Goal: Information Seeking & Learning: Compare options

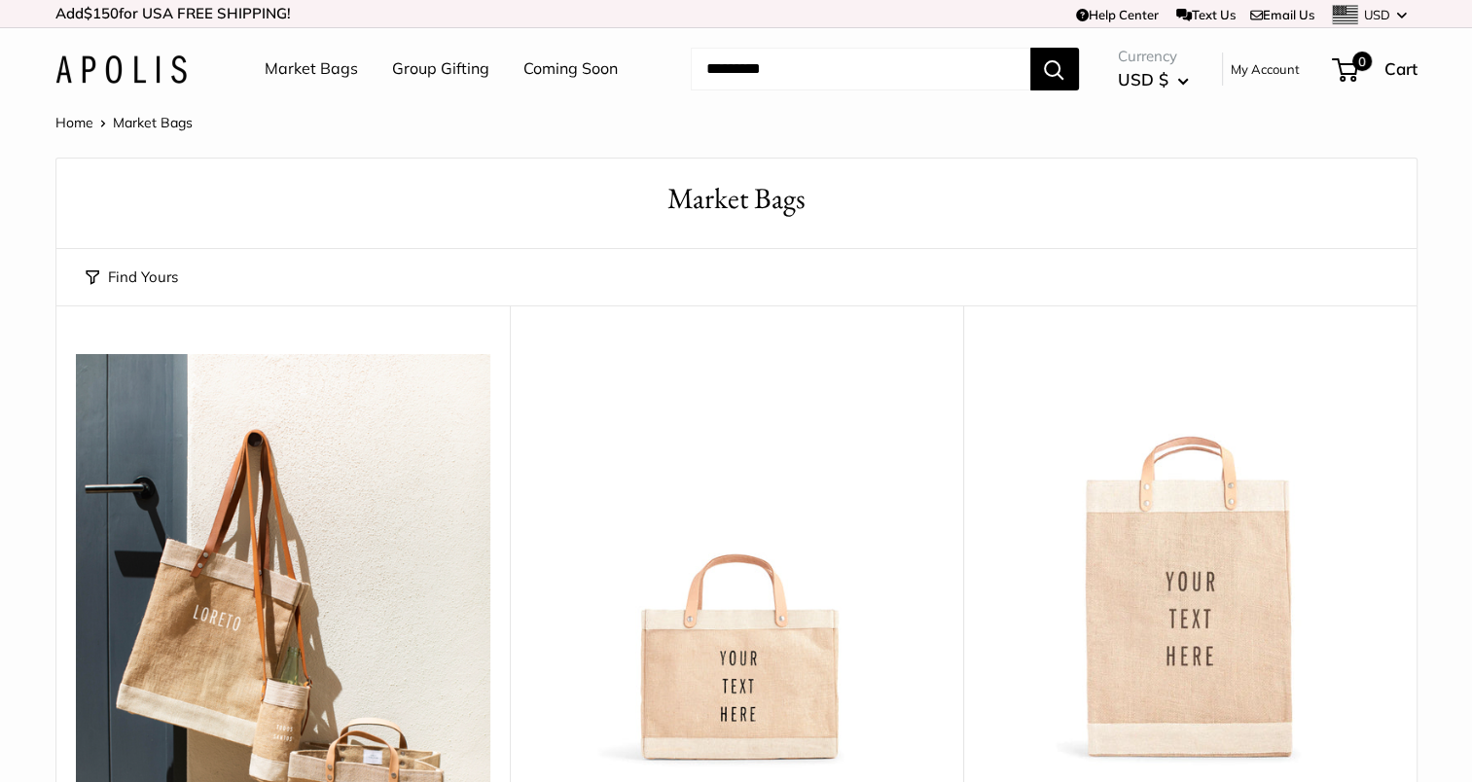
click at [0, 0] on img at bounding box center [0, 0] width 0 height 0
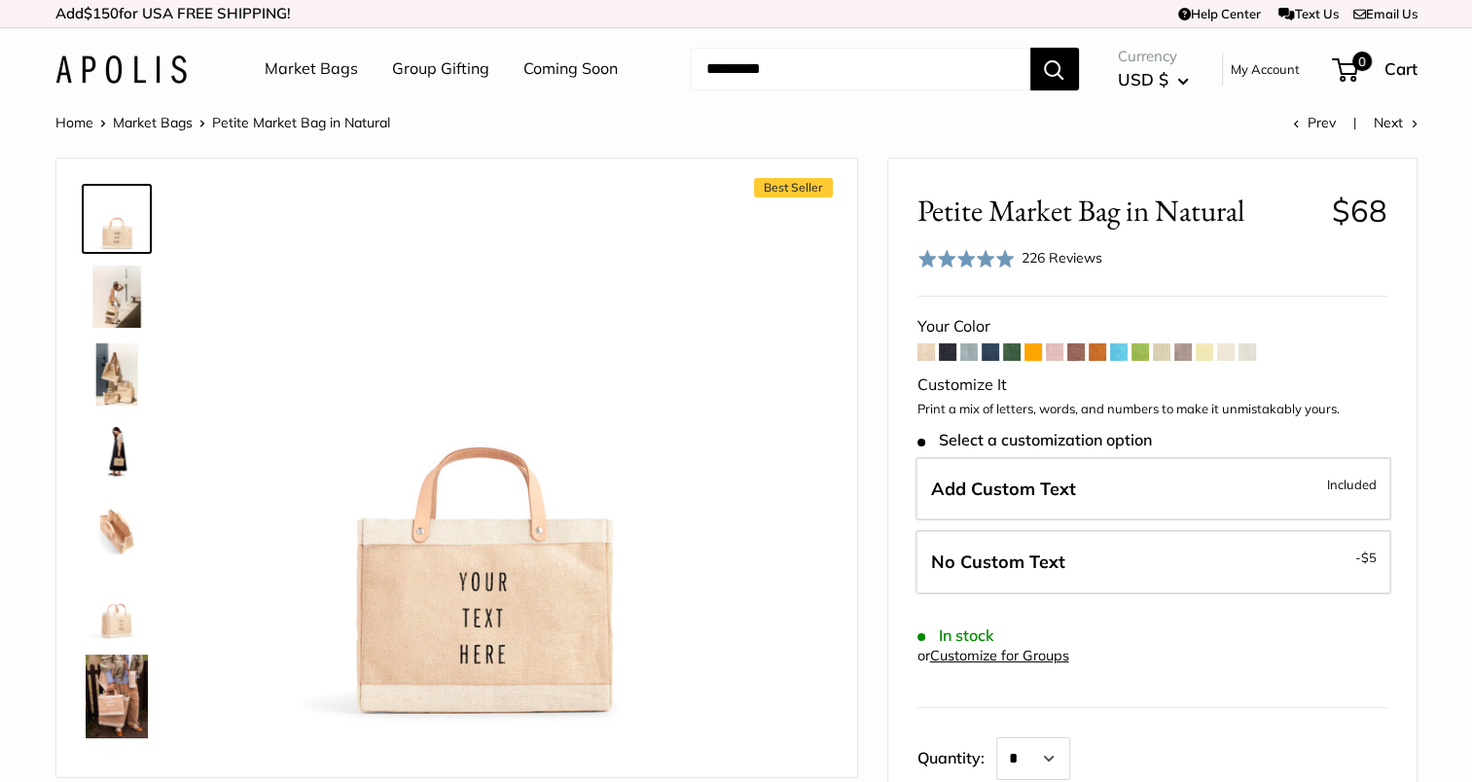
click at [972, 345] on span at bounding box center [969, 352] width 18 height 18
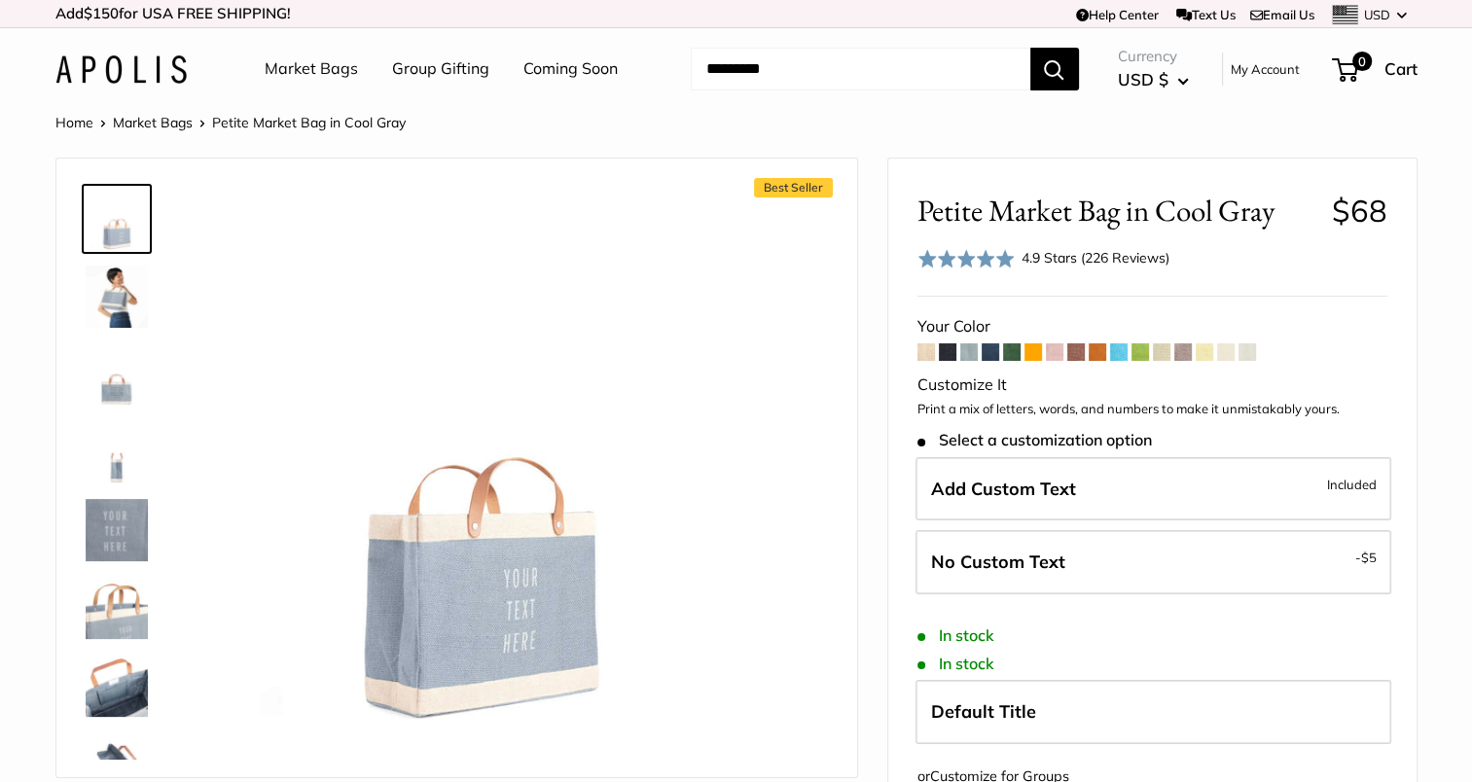
click at [1251, 355] on span at bounding box center [1247, 352] width 18 height 18
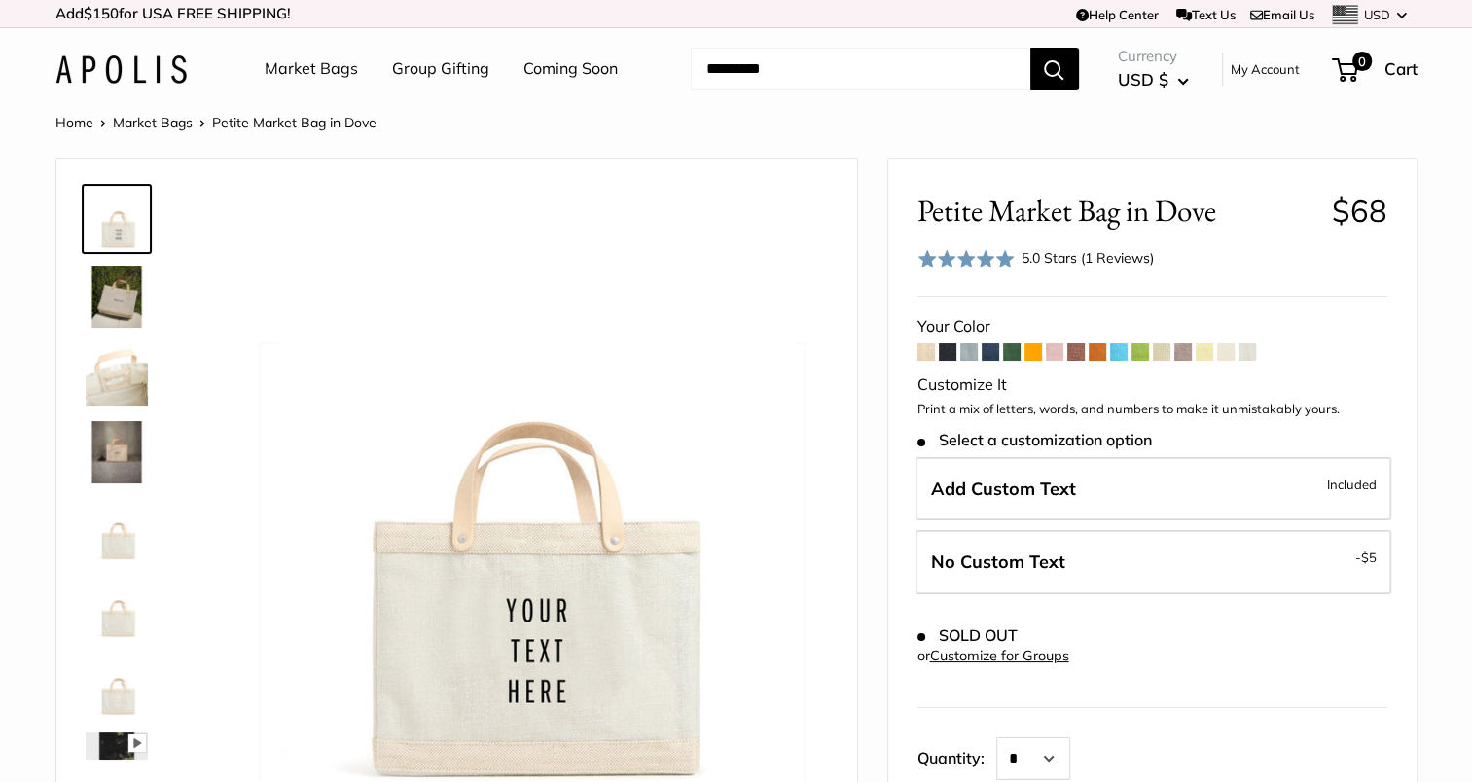
click at [1161, 356] on span at bounding box center [1162, 352] width 18 height 18
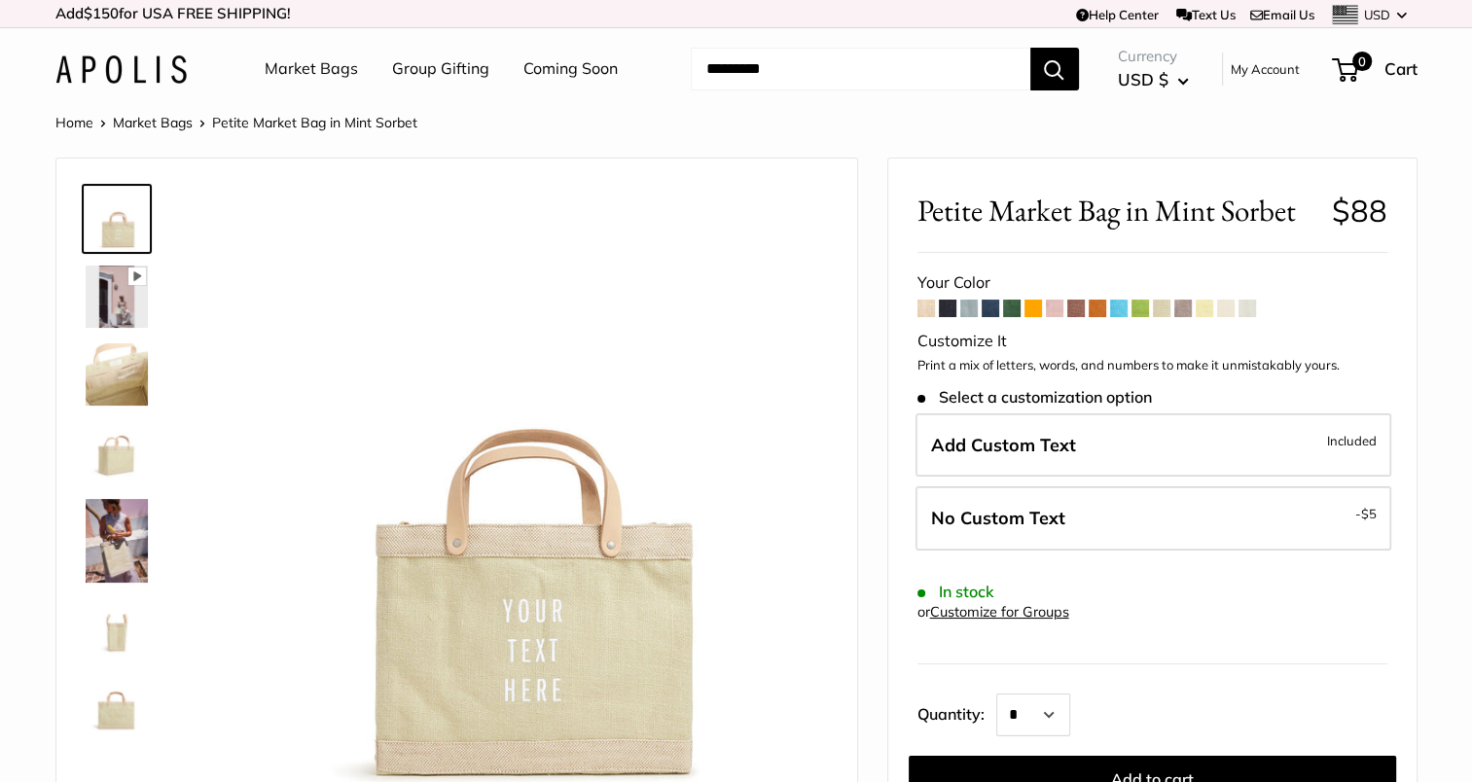
click at [1057, 307] on span at bounding box center [1055, 309] width 18 height 18
click at [325, 68] on link "Market Bags" at bounding box center [311, 68] width 93 height 29
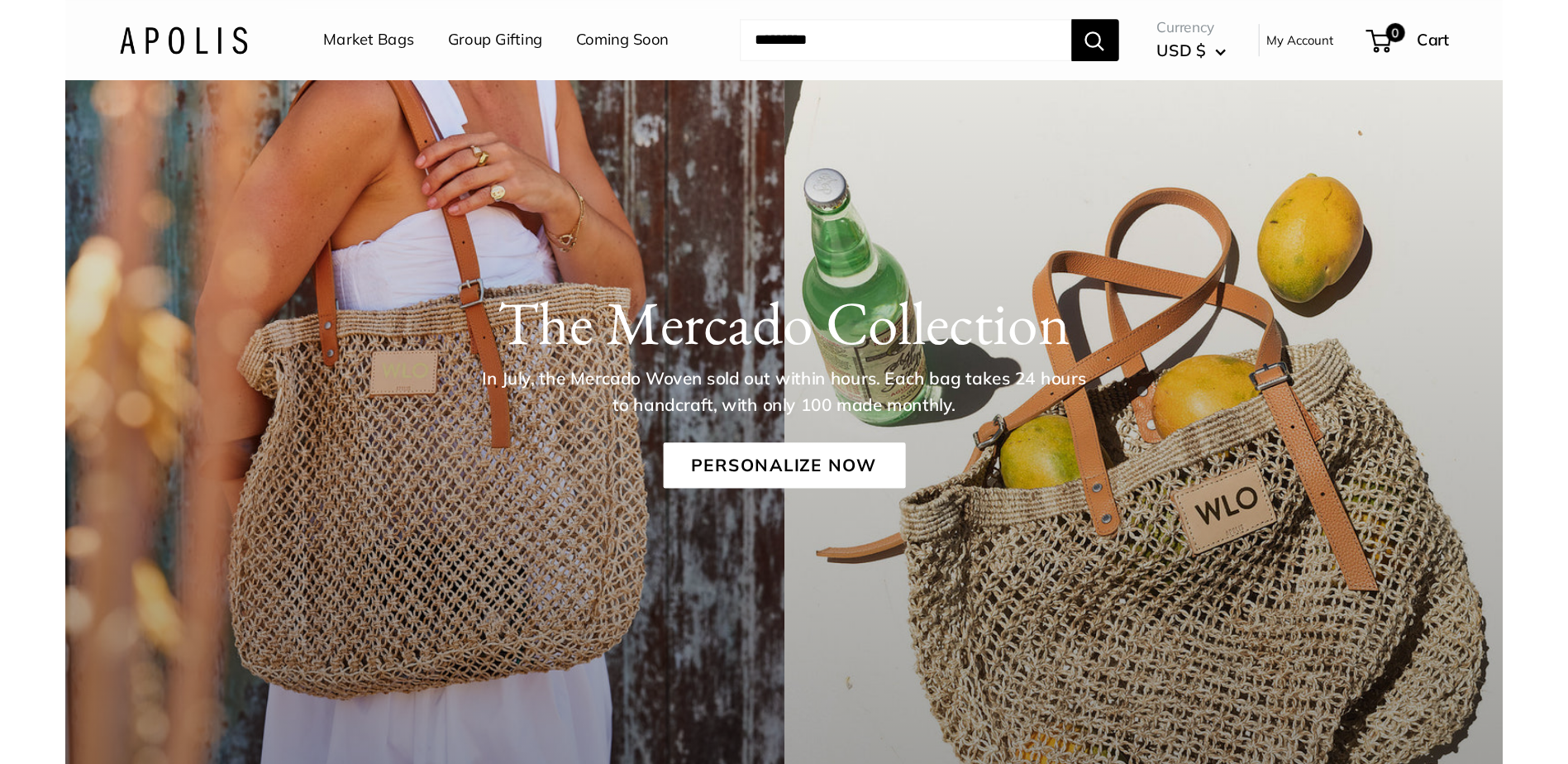
scroll to position [185, 0]
